Goal: Information Seeking & Learning: Check status

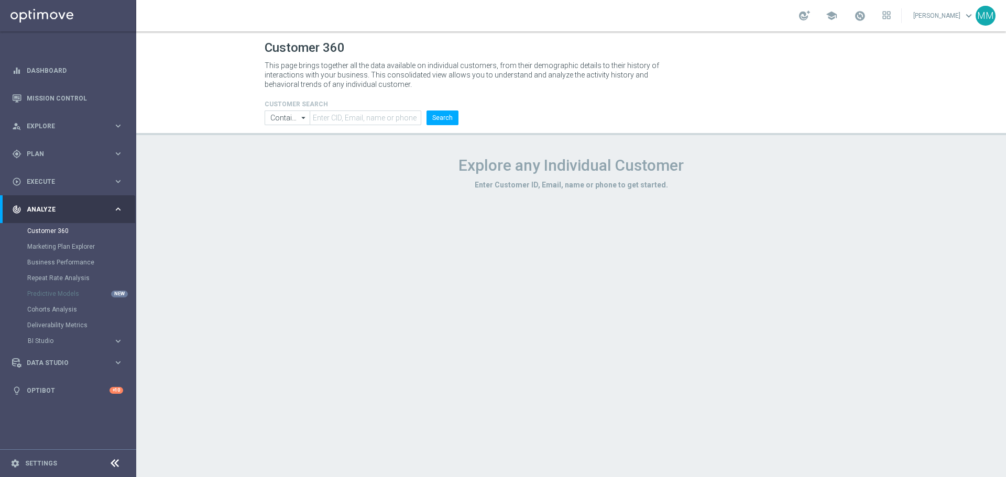
click at [372, 126] on header "Customer 360 This page brings together all the data available on individual cus…" at bounding box center [570, 83] width 869 height 104
click at [373, 119] on input "text" at bounding box center [366, 118] width 112 height 15
paste input "1177240"
click at [435, 119] on button "Search" at bounding box center [442, 118] width 32 height 15
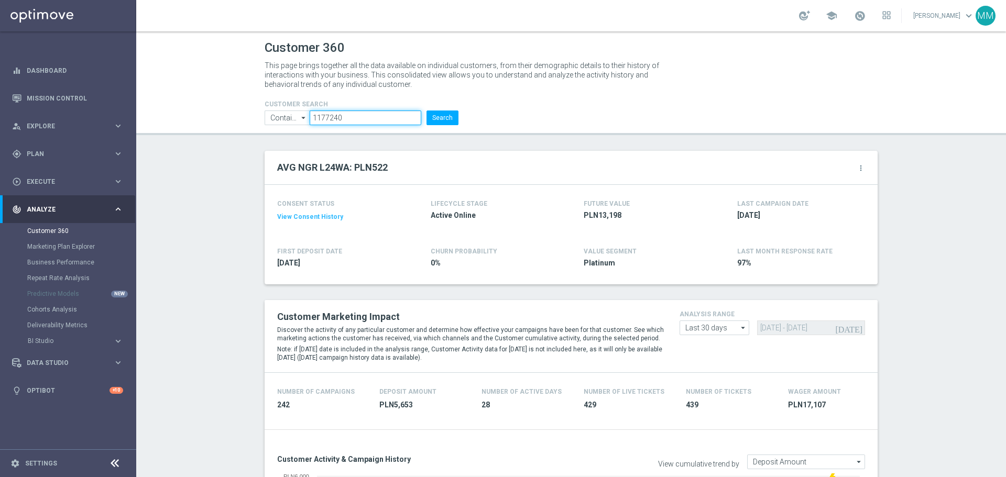
click at [375, 112] on input "1177240" at bounding box center [366, 118] width 112 height 15
paste input "3197678"
type input "3197678"
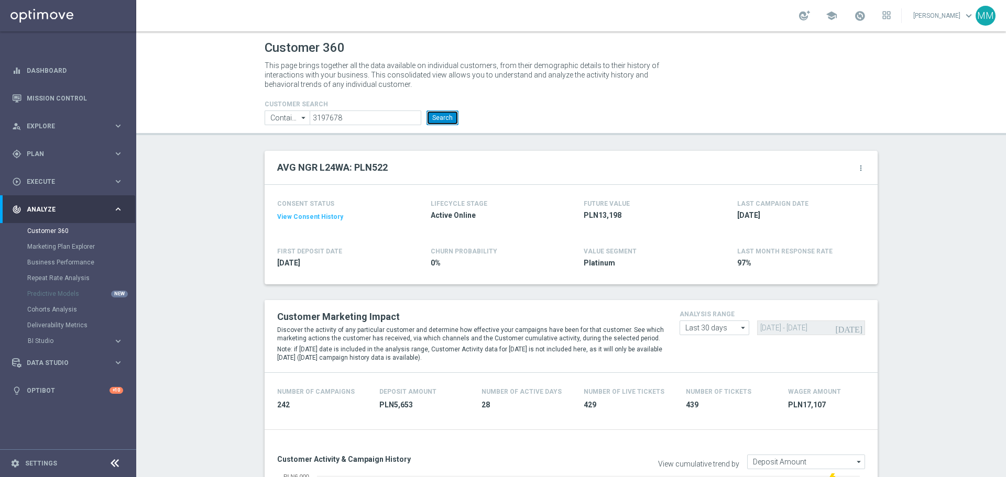
click at [440, 117] on button "Search" at bounding box center [442, 118] width 32 height 15
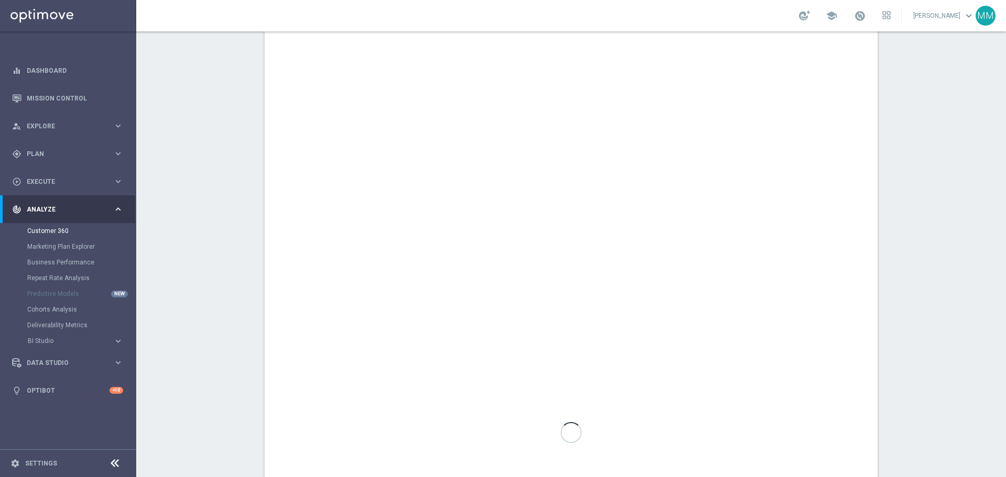
scroll to position [558, 0]
